Goal: Task Accomplishment & Management: Use online tool/utility

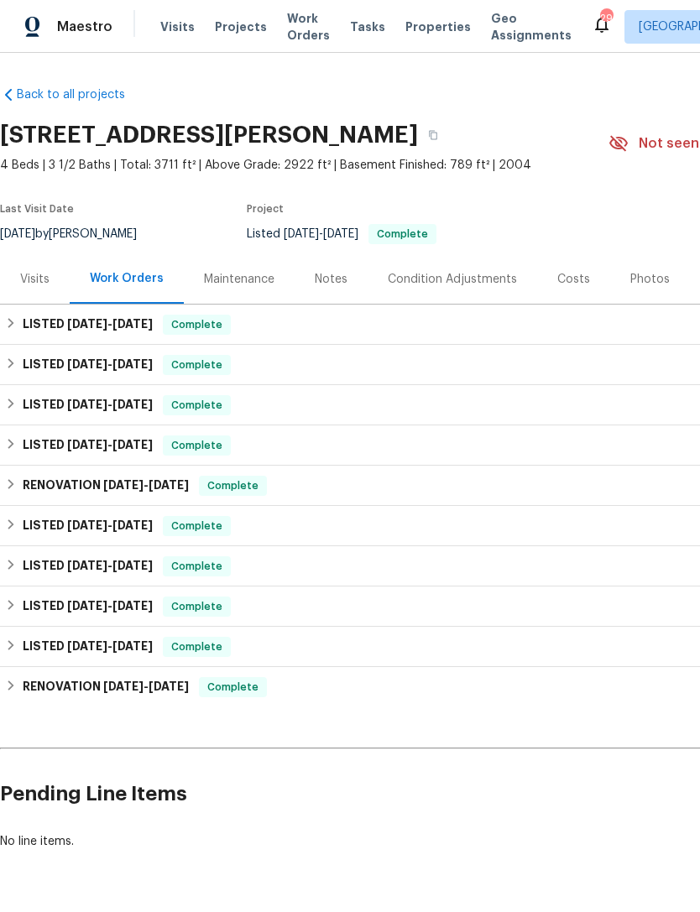
click at [187, 27] on span "Visits" at bounding box center [177, 26] width 34 height 17
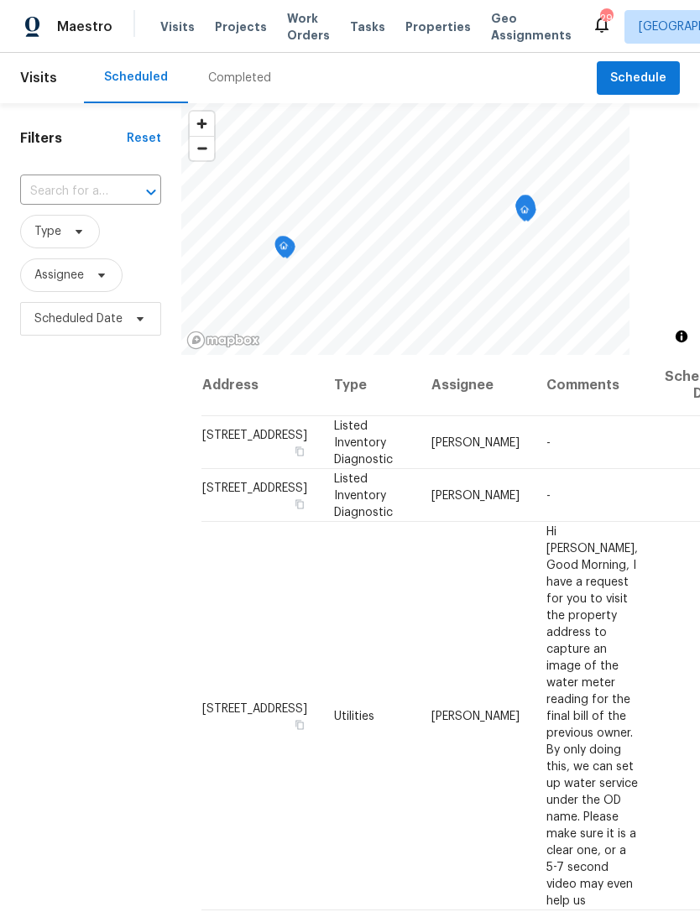
click at [353, 23] on span "Tasks" at bounding box center [367, 27] width 35 height 12
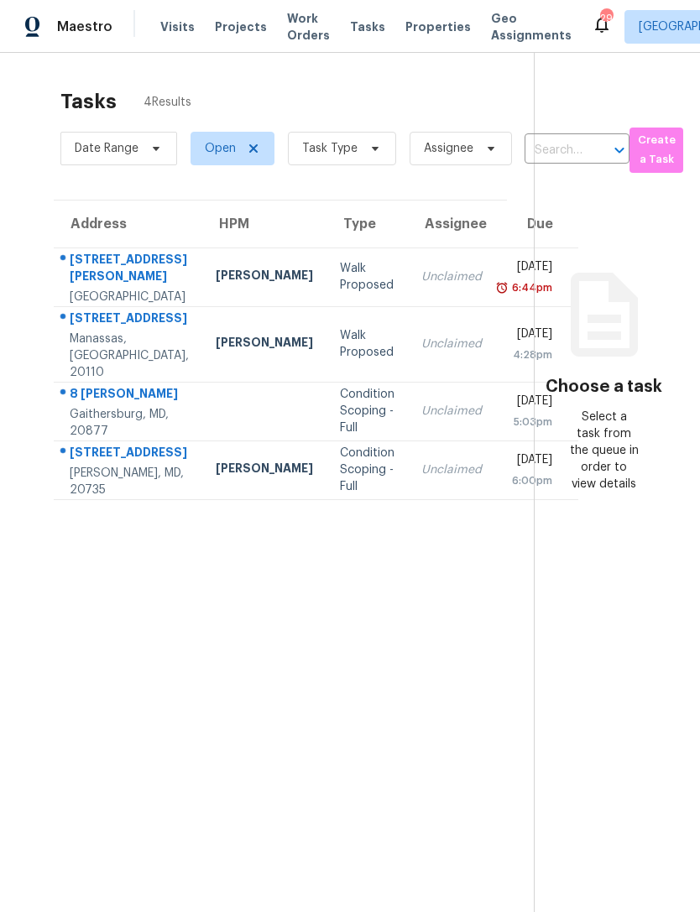
click at [304, 30] on span "Work Orders" at bounding box center [308, 27] width 43 height 34
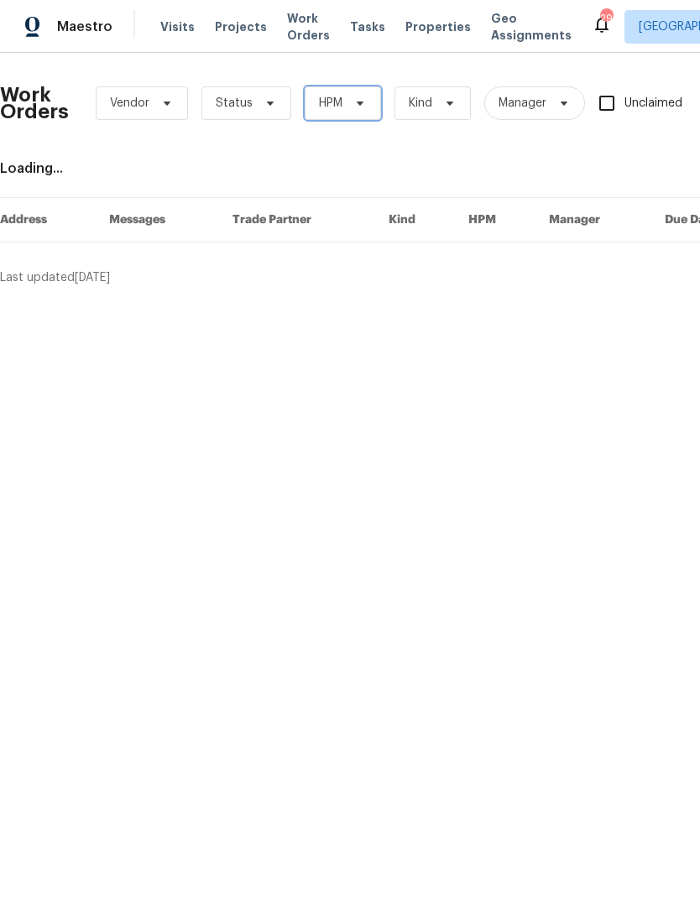
click at [349, 101] on span at bounding box center [357, 102] width 18 height 13
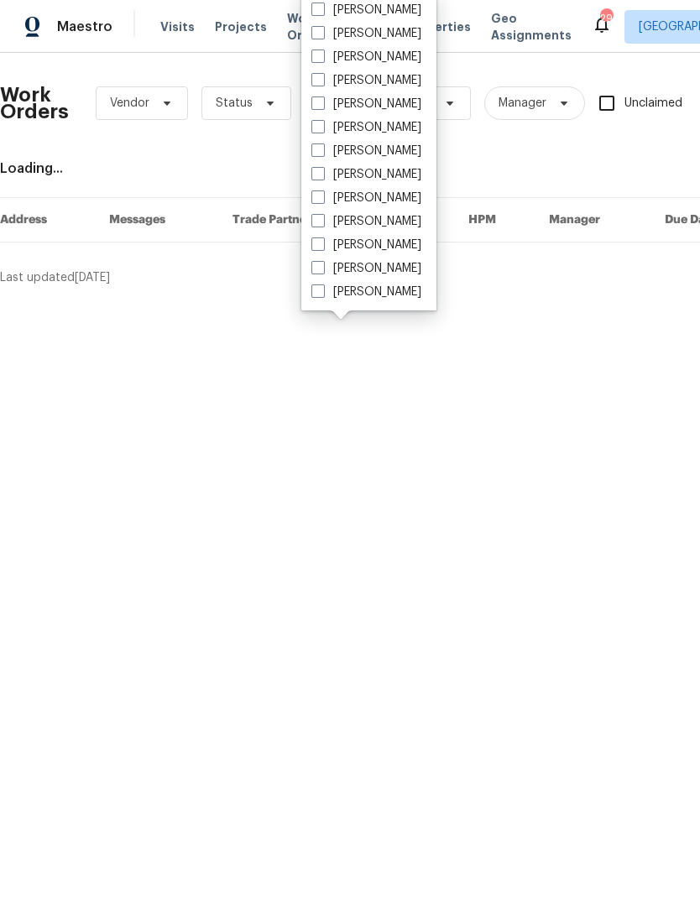
click at [388, 52] on label "[PERSON_NAME]" at bounding box center [366, 57] width 110 height 17
click at [322, 52] on input "[PERSON_NAME]" at bounding box center [316, 54] width 11 height 11
checkbox input "true"
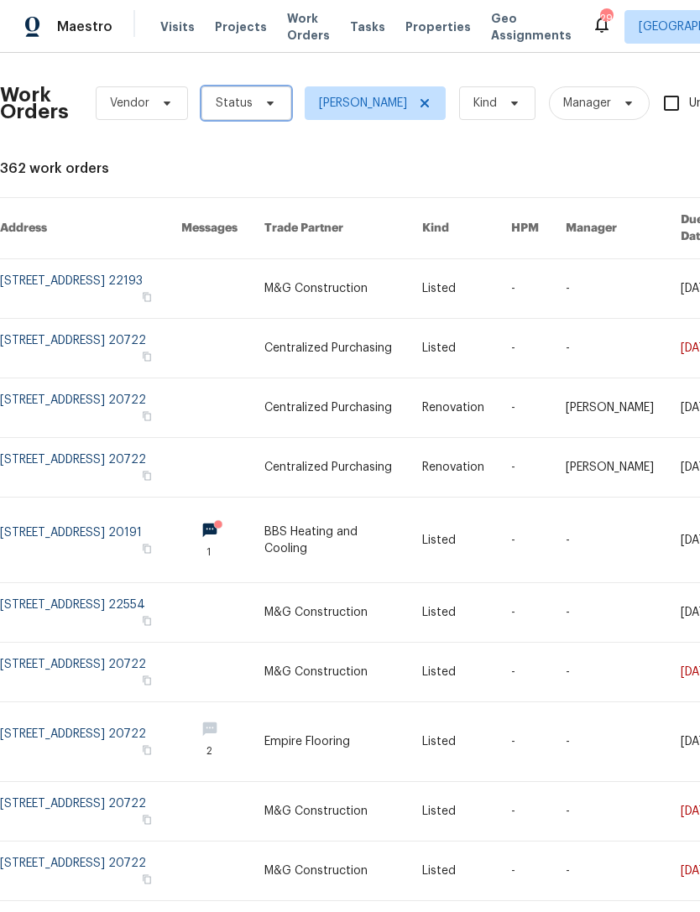
click at [280, 96] on span "Status" at bounding box center [246, 103] width 90 height 34
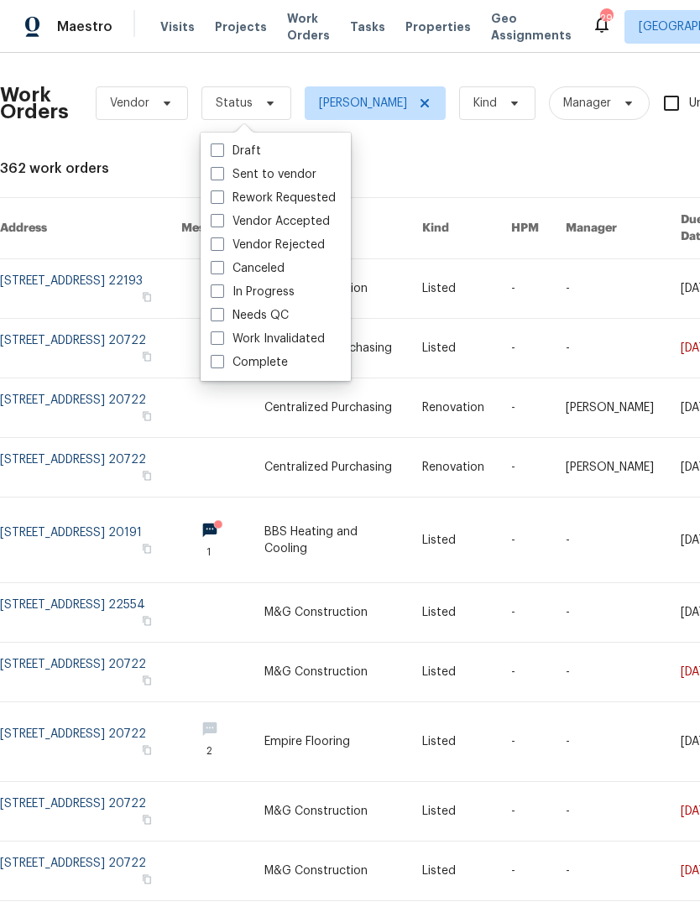
click at [283, 298] on label "In Progress" at bounding box center [253, 292] width 84 height 17
click at [222, 295] on input "In Progress" at bounding box center [216, 289] width 11 height 11
checkbox input "true"
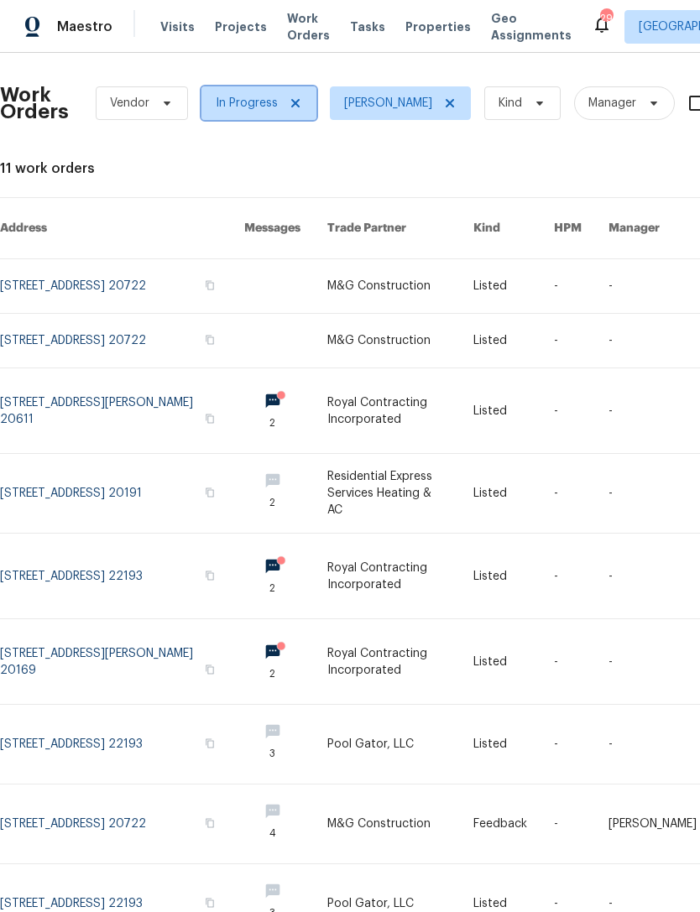
click at [300, 97] on span "In Progress" at bounding box center [258, 103] width 115 height 34
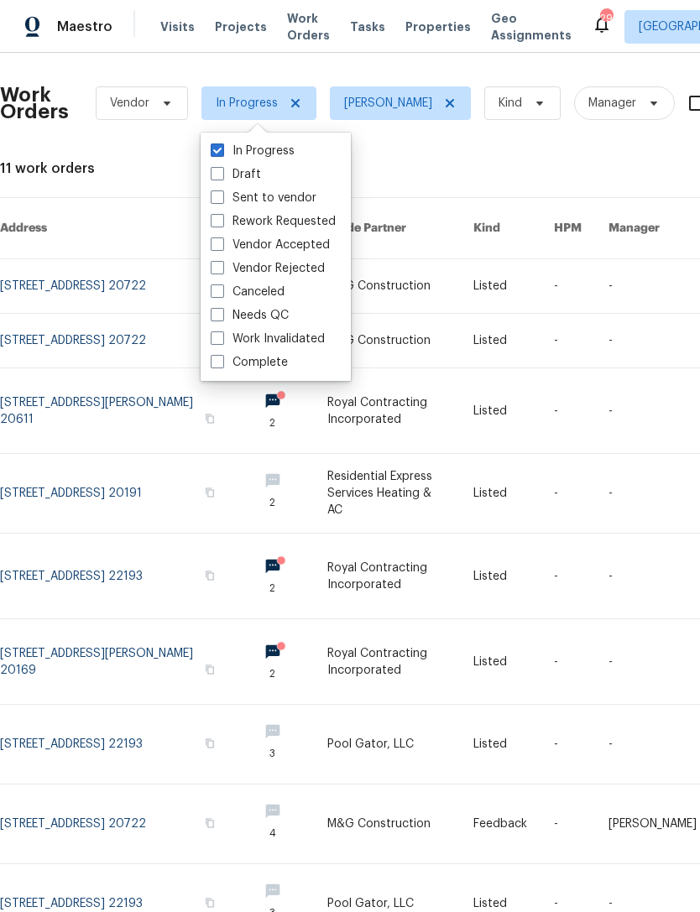
click at [237, 150] on label "In Progress" at bounding box center [253, 151] width 84 height 17
click at [222, 150] on input "In Progress" at bounding box center [216, 148] width 11 height 11
checkbox input "false"
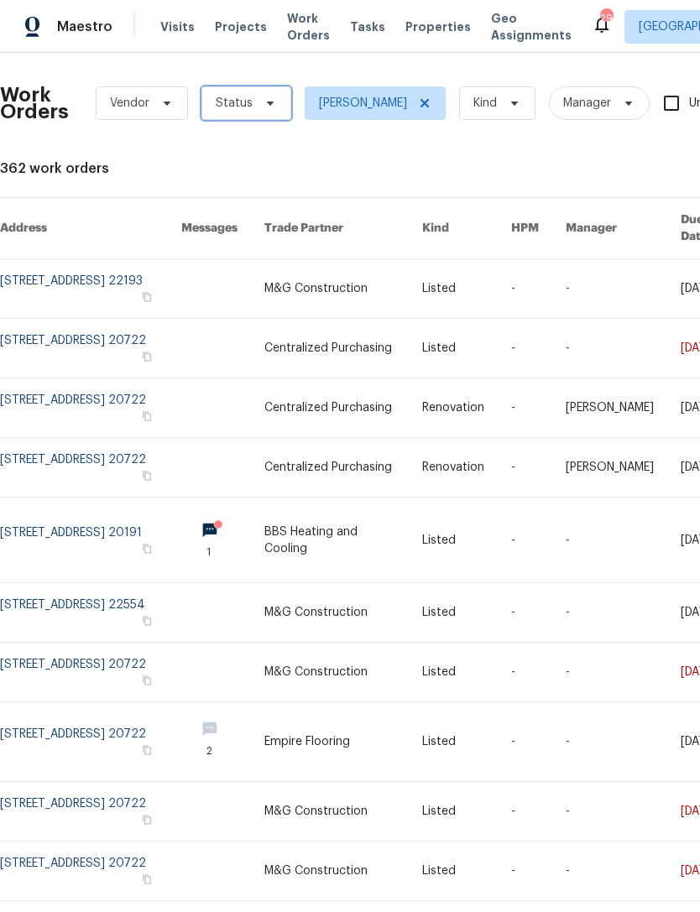
click at [283, 97] on span "Status" at bounding box center [246, 103] width 90 height 34
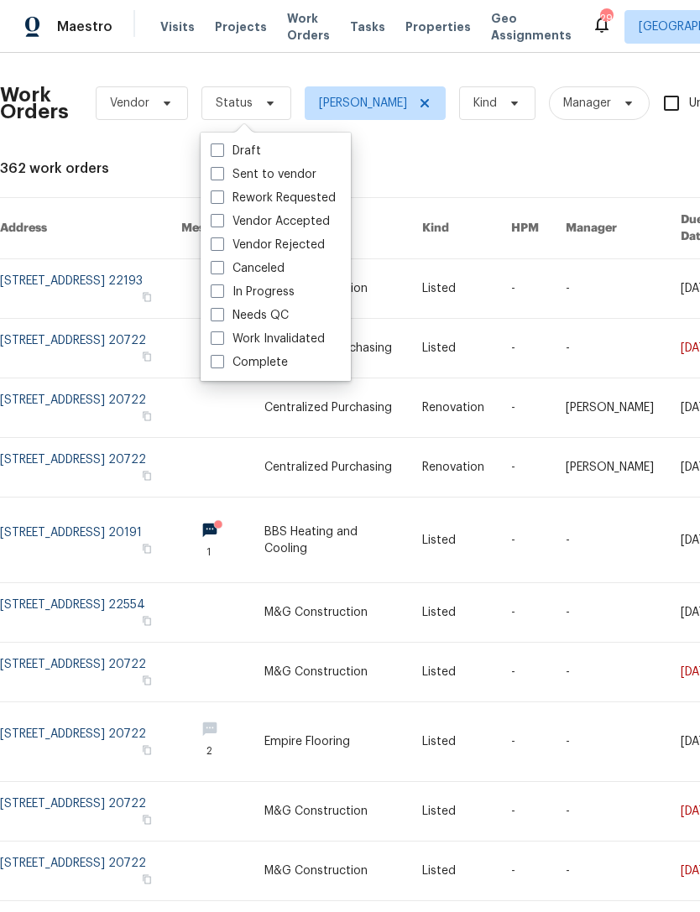
click at [286, 313] on label "Needs QC" at bounding box center [250, 315] width 78 height 17
click at [222, 313] on input "Needs QC" at bounding box center [216, 312] width 11 height 11
checkbox input "true"
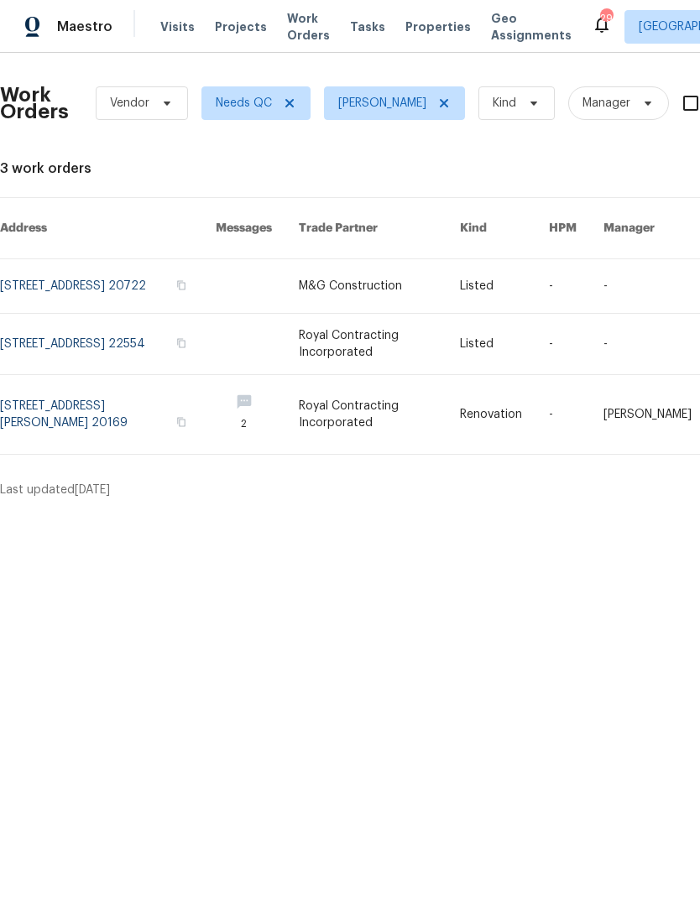
click at [425, 409] on link at bounding box center [379, 414] width 161 height 79
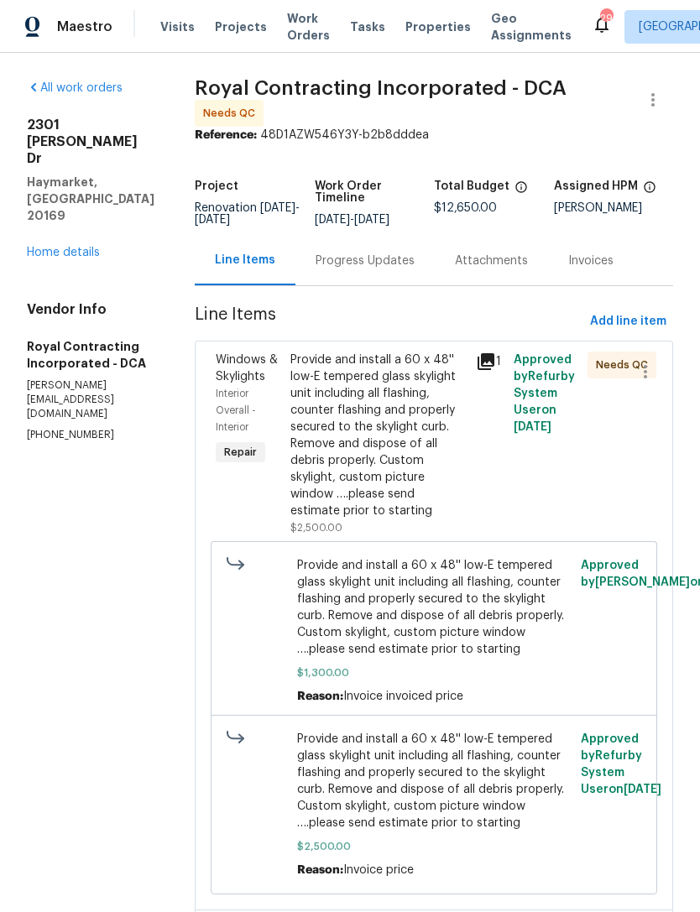
click at [493, 364] on icon at bounding box center [485, 361] width 17 height 17
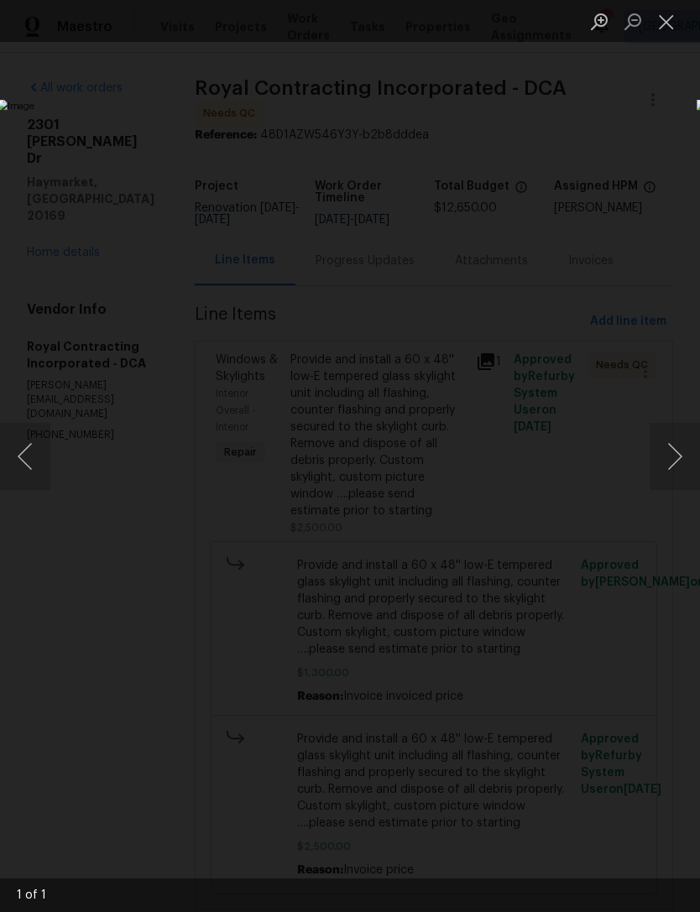
click at [665, 25] on button "Close lightbox" at bounding box center [666, 21] width 34 height 29
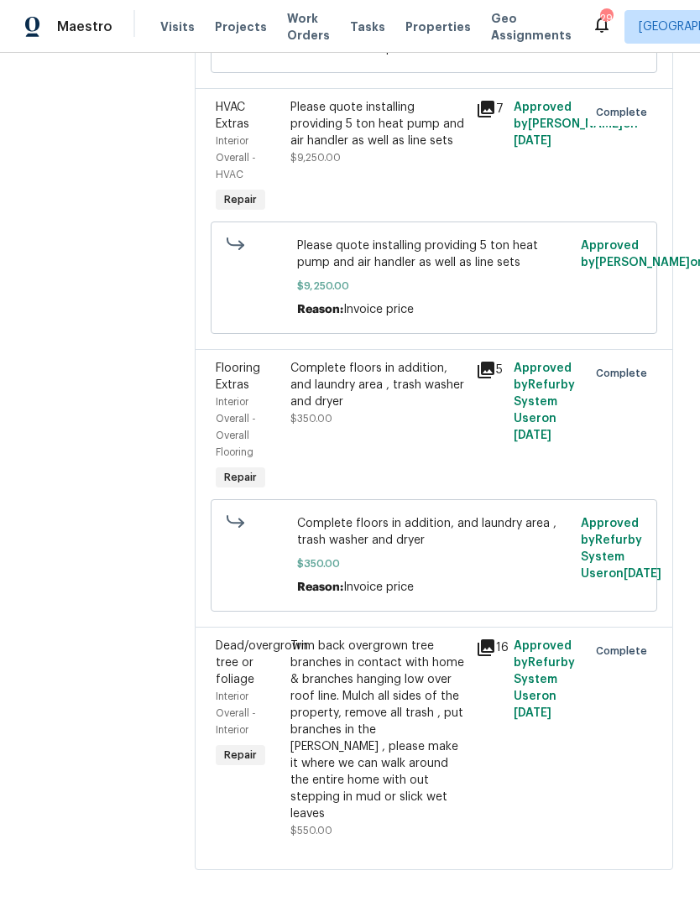
scroll to position [54, 0]
